Goal: Task Accomplishment & Management: Manage account settings

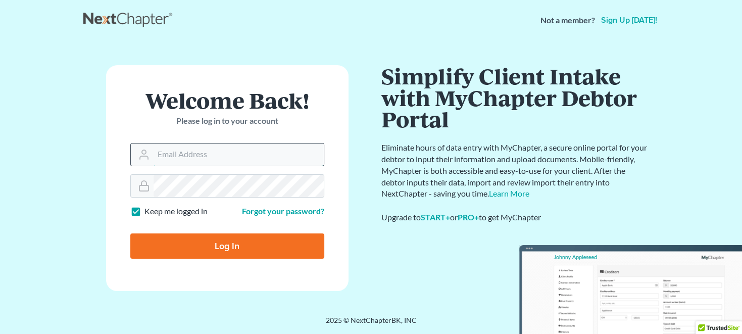
click at [194, 152] on input "Email Address" at bounding box center [239, 154] width 170 height 22
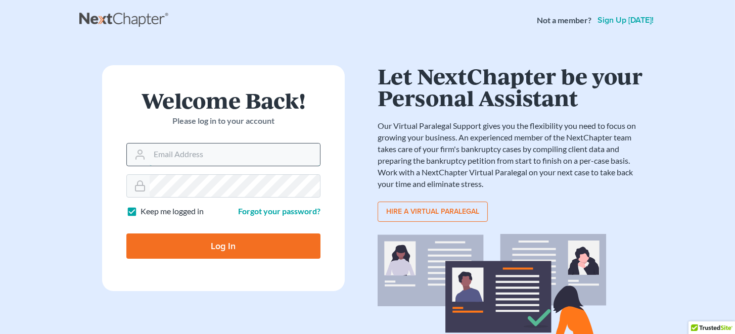
type input "jdunlap00@gmail.com"
click at [247, 244] on input "Log In" at bounding box center [223, 245] width 194 height 25
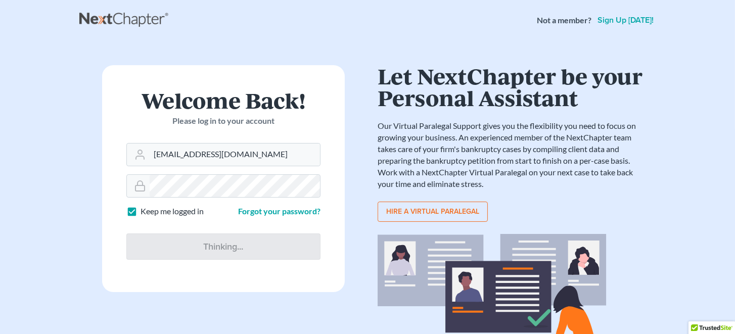
type input "Thinking..."
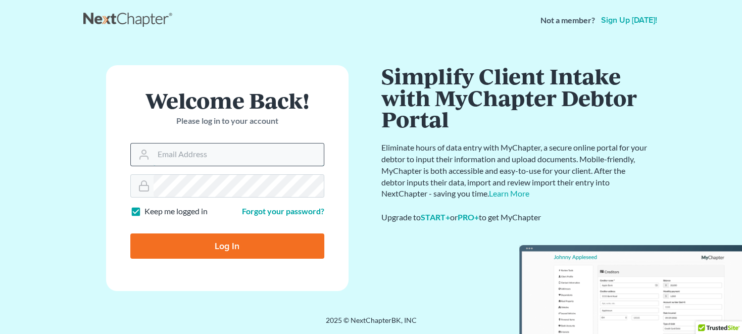
click at [219, 157] on input "Email Address" at bounding box center [239, 154] width 170 height 22
type input "[EMAIL_ADDRESS][DOMAIN_NAME]"
click at [130, 233] on input "Log In" at bounding box center [227, 245] width 194 height 25
type input "Thinking..."
